Goal: Find specific page/section: Find specific page/section

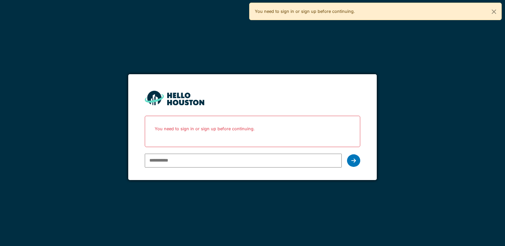
click at [171, 158] on input "email" at bounding box center [243, 161] width 196 height 14
type input "**********"
click at [352, 159] on icon at bounding box center [353, 160] width 5 height 5
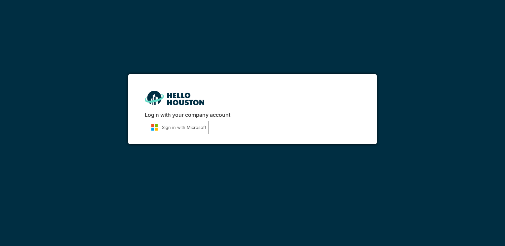
click at [176, 125] on button "Sign in with Microsoft" at bounding box center [177, 128] width 64 height 14
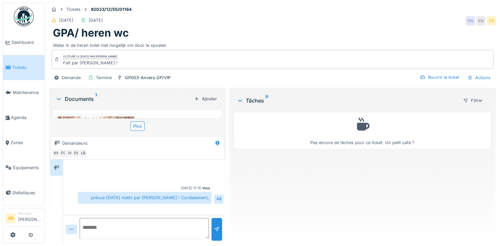
click at [18, 66] on span "Tickets" at bounding box center [27, 67] width 30 height 6
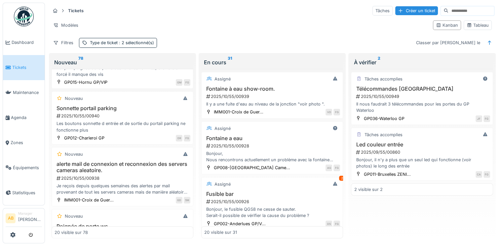
scroll to position [806, 0]
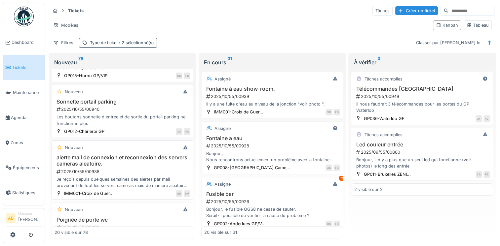
click at [124, 175] on div "2025/10/55/00938" at bounding box center [123, 172] width 134 height 6
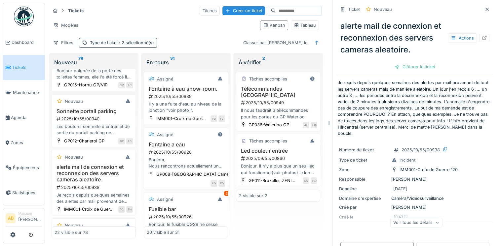
scroll to position [1032, 0]
